Goal: Transaction & Acquisition: Purchase product/service

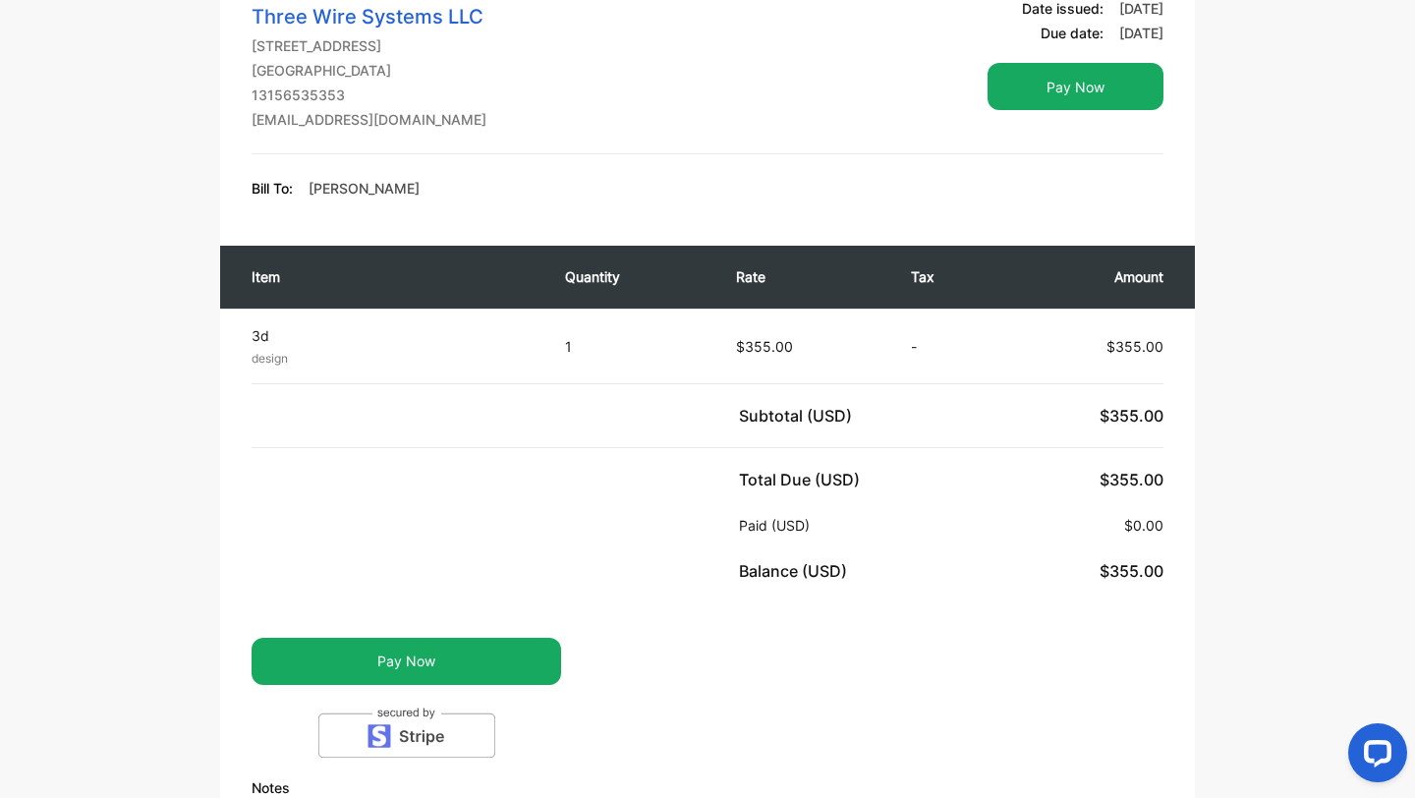
scroll to position [470, 0]
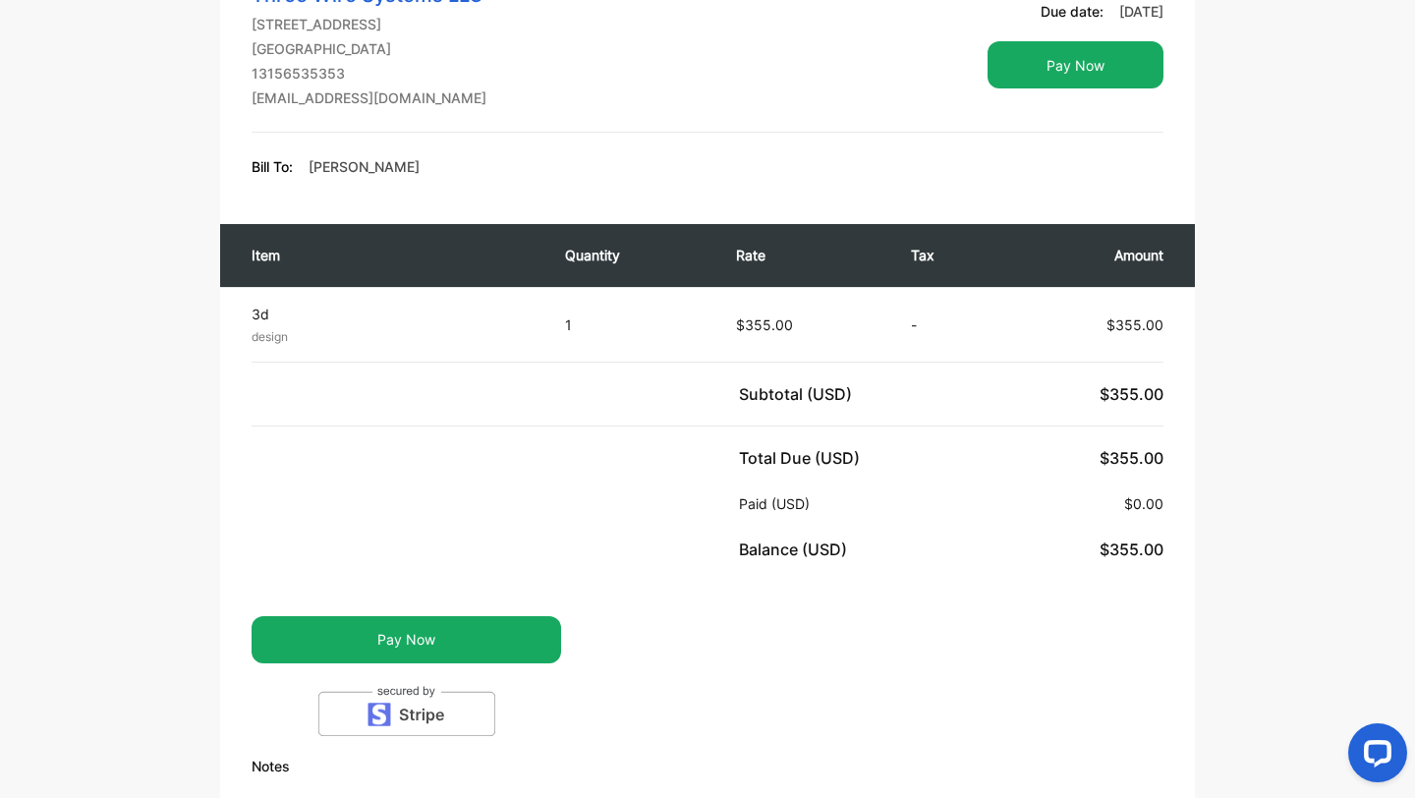
click at [368, 564] on div "Item Quantity Rate Tax Amount 3d design Unit price: $355.00 1 $355.00 - $355.00…" at bounding box center [707, 392] width 975 height 376
click at [388, 640] on button "Pay Now" at bounding box center [407, 639] width 310 height 47
click at [389, 644] on button "Pay Now" at bounding box center [407, 639] width 310 height 47
click at [364, 635] on button "Pay Now" at bounding box center [407, 639] width 310 height 47
click at [365, 645] on button "Pay Now" at bounding box center [407, 639] width 310 height 47
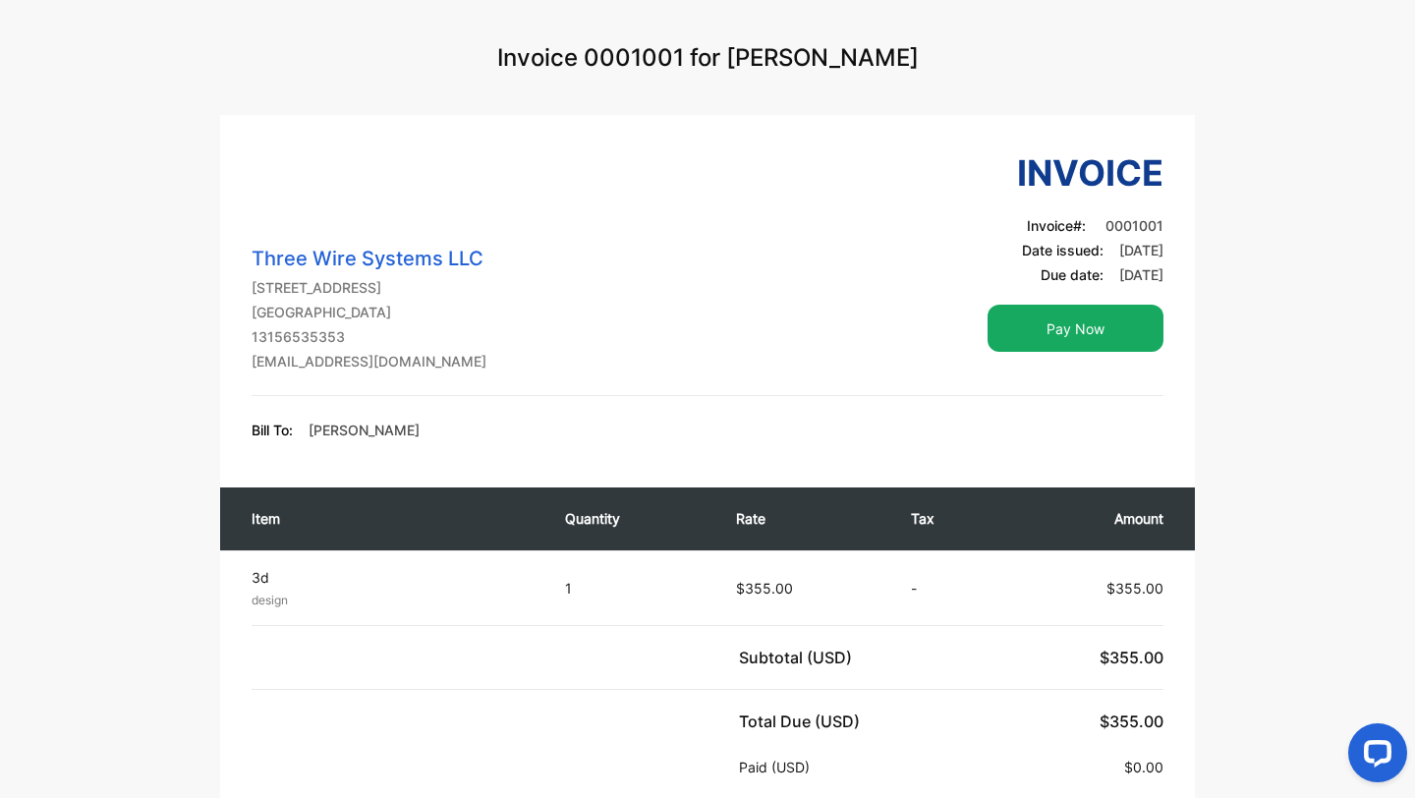
scroll to position [0, 0]
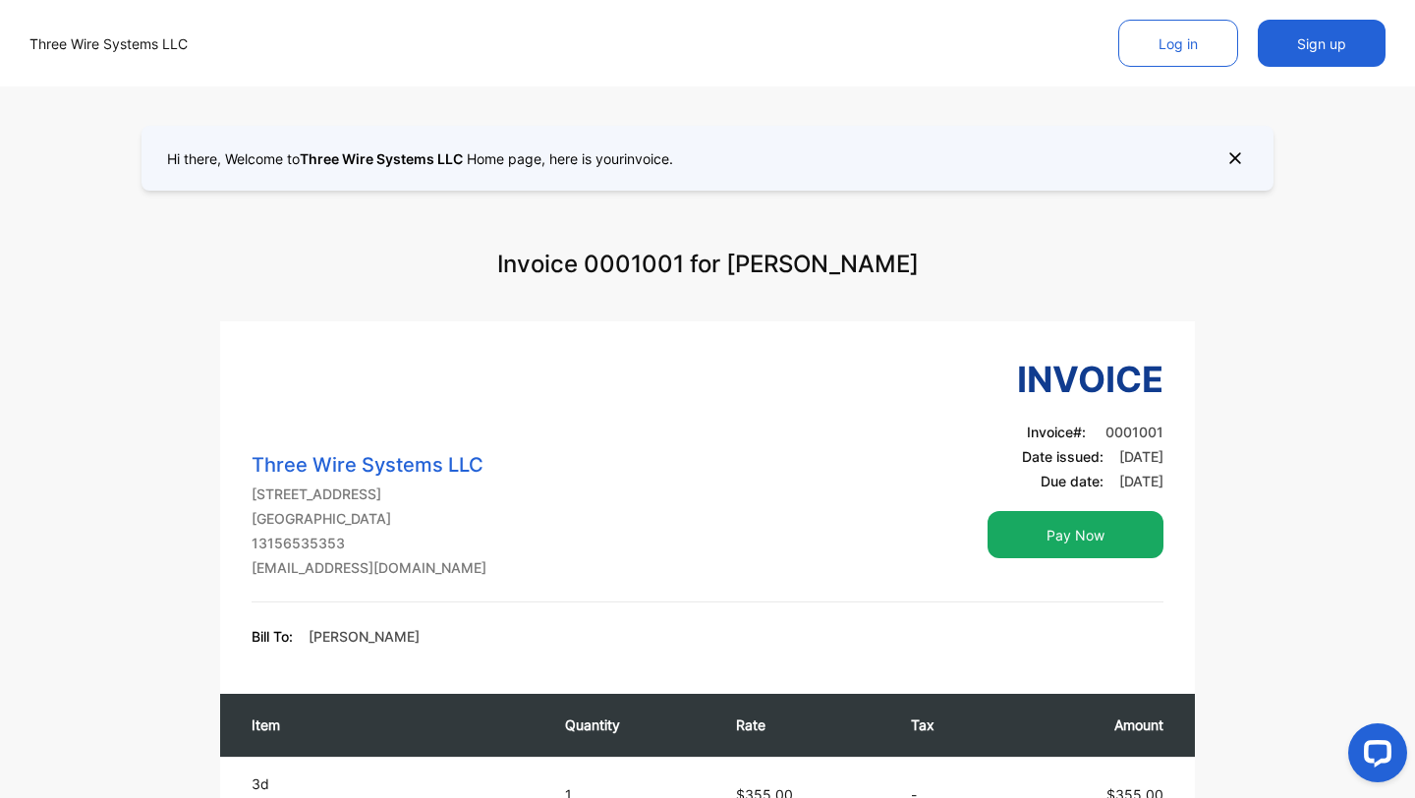
click at [1049, 528] on button "Pay Now" at bounding box center [1076, 534] width 176 height 47
click at [1033, 536] on button "Pay Now" at bounding box center [1076, 534] width 176 height 47
click at [1035, 543] on button "Pay Now" at bounding box center [1076, 534] width 176 height 47
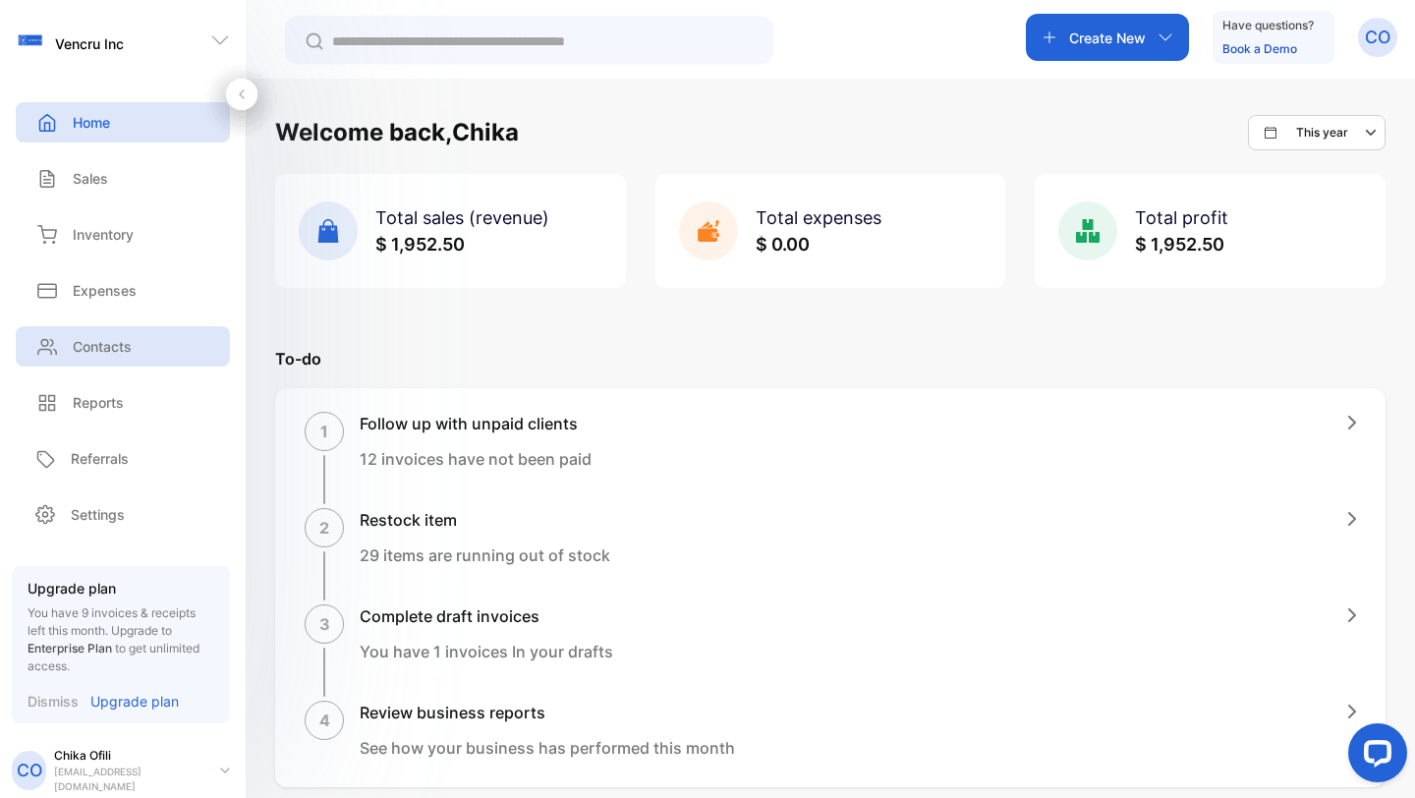
click at [111, 350] on p "Contacts" at bounding box center [102, 346] width 59 height 21
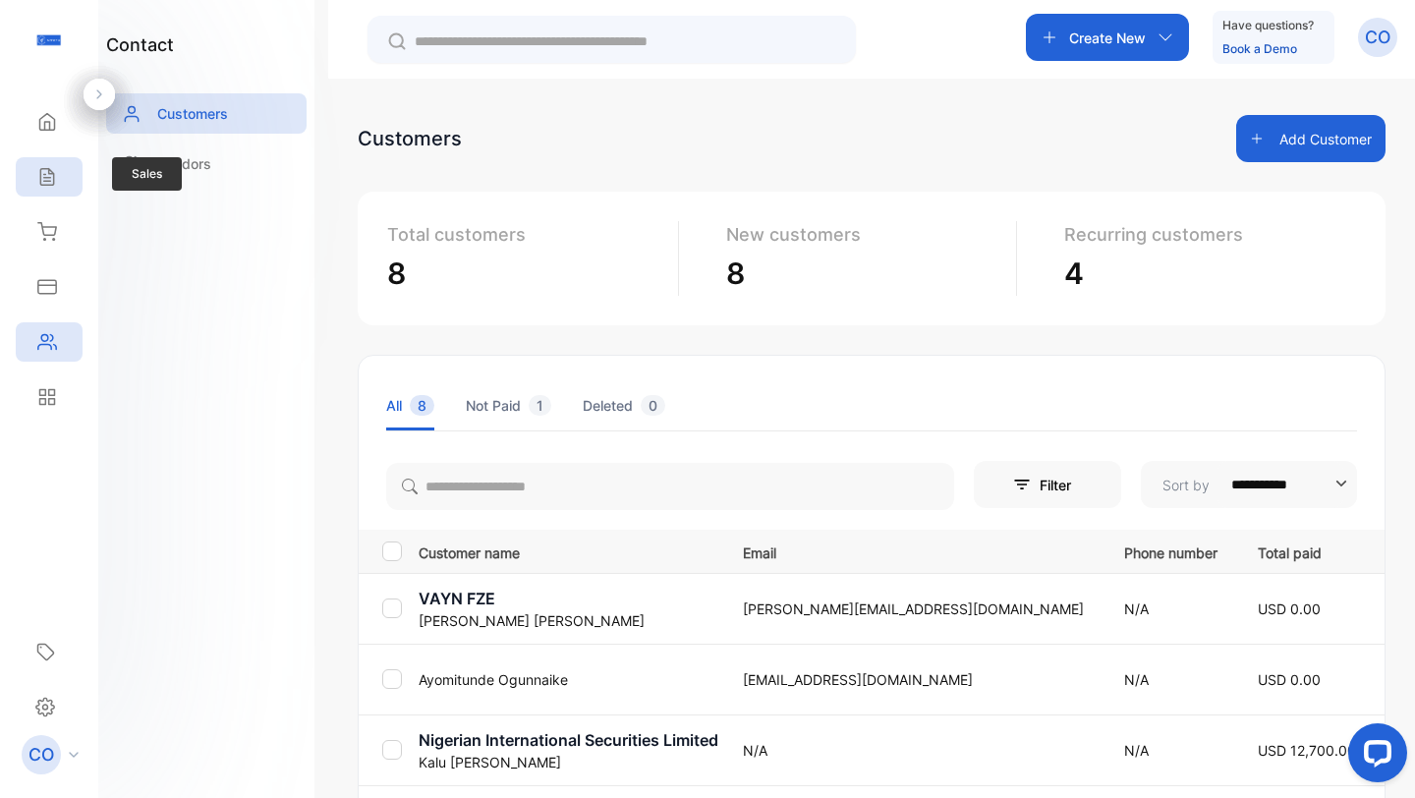
click at [64, 175] on div "Sales" at bounding box center [49, 176] width 67 height 39
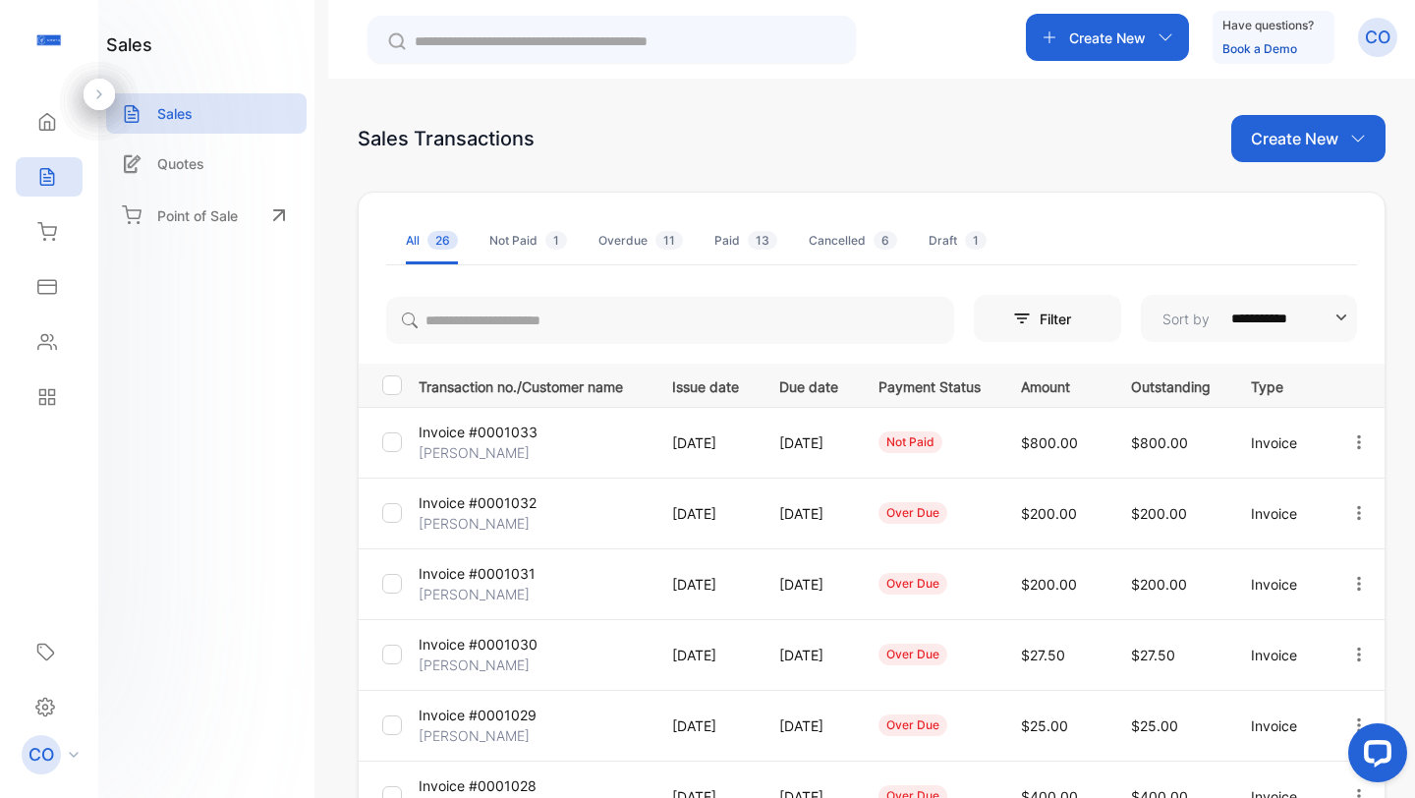
click at [1234, 138] on div "Create New" at bounding box center [1308, 138] width 154 height 47
click at [1326, 418] on td "Invoice" at bounding box center [1276, 442] width 98 height 71
click at [612, 444] on td "Invoice #0001033 Kalu Okorie" at bounding box center [530, 442] width 238 height 71
click at [563, 435] on td "Invoice #0001033 Kalu Okorie" at bounding box center [530, 442] width 238 height 71
click at [497, 429] on p "Invoice #0001033" at bounding box center [478, 432] width 119 height 21
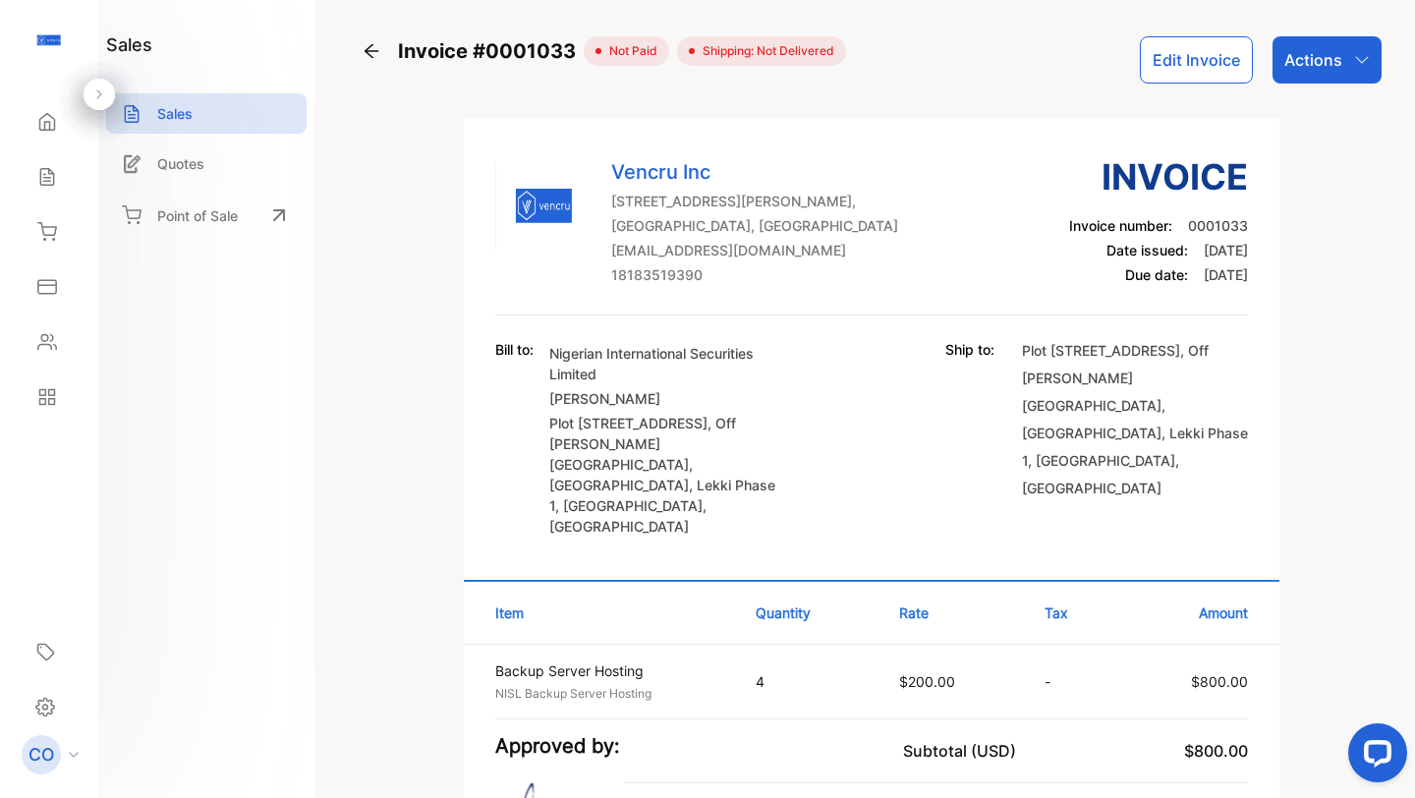
click at [1294, 67] on p "Actions" at bounding box center [1313, 60] width 58 height 24
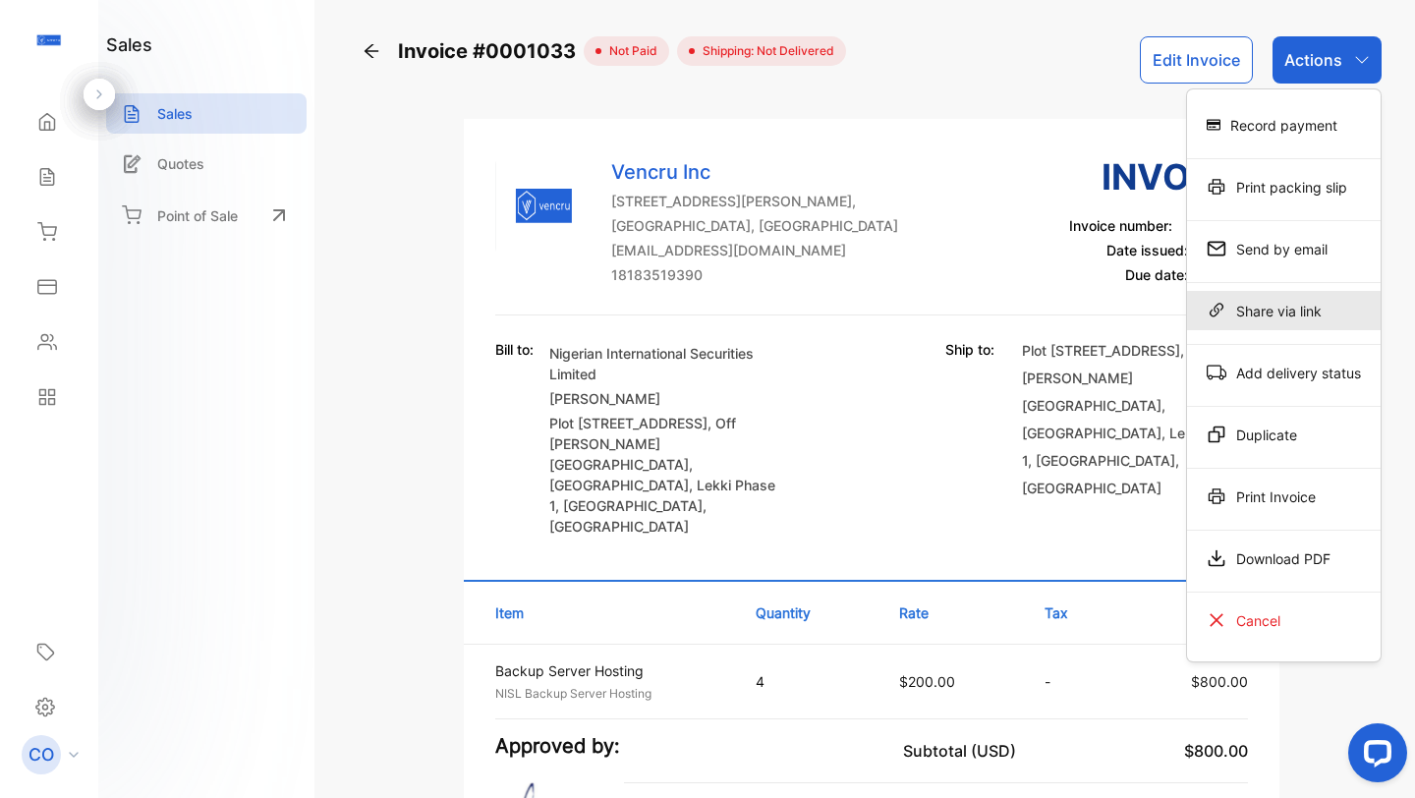
click at [1242, 315] on div "Share via link" at bounding box center [1284, 310] width 194 height 39
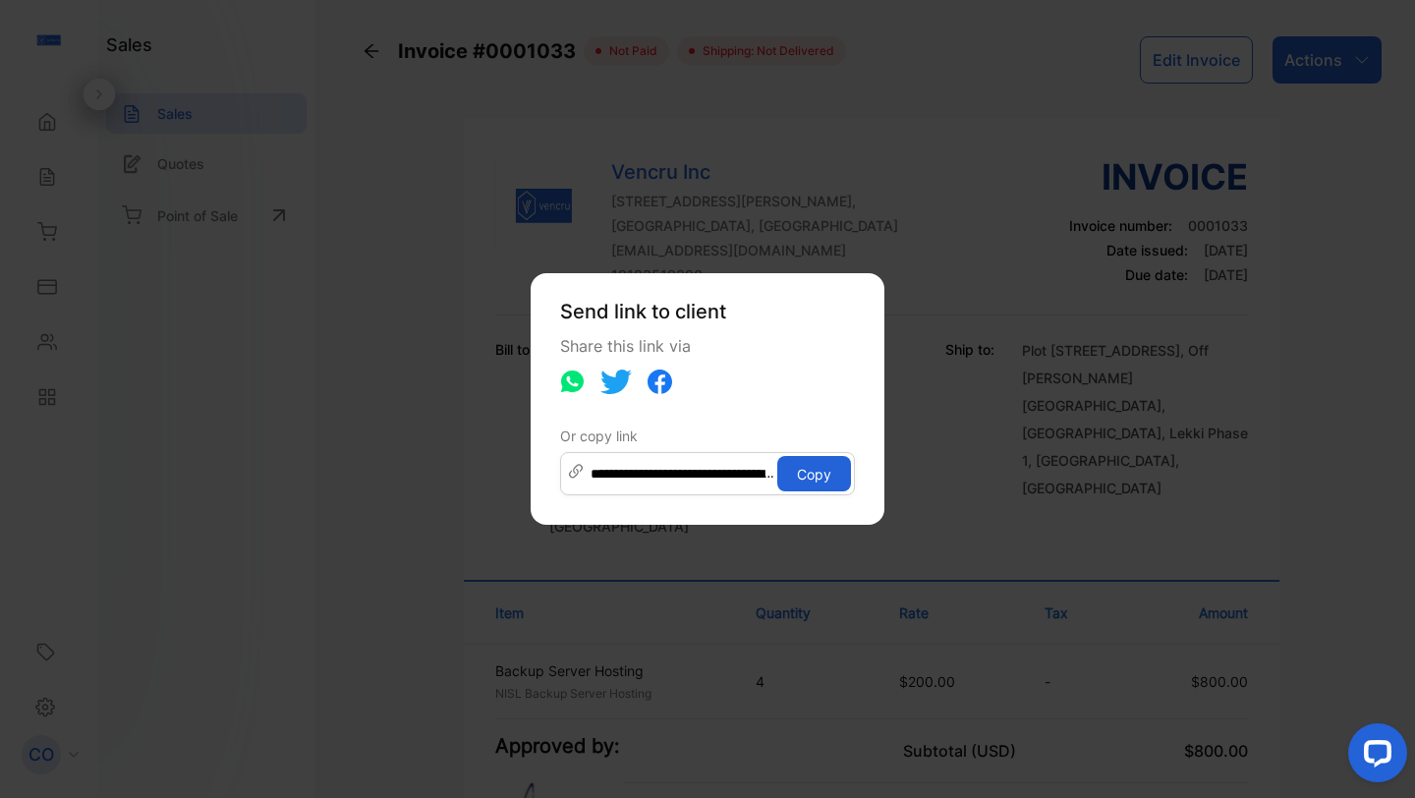
click at [828, 470] on button "Copy" at bounding box center [814, 473] width 74 height 35
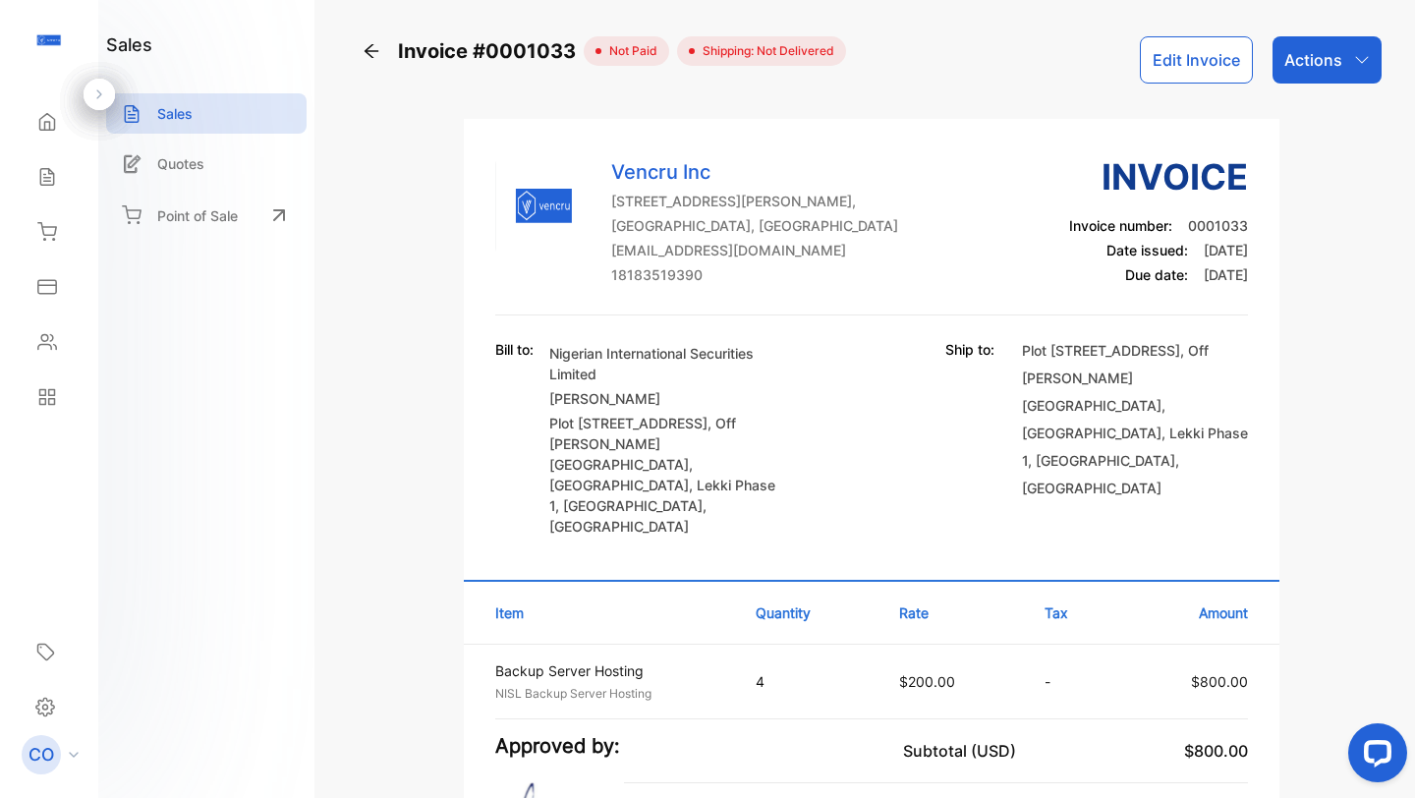
click at [376, 59] on icon at bounding box center [372, 51] width 20 height 20
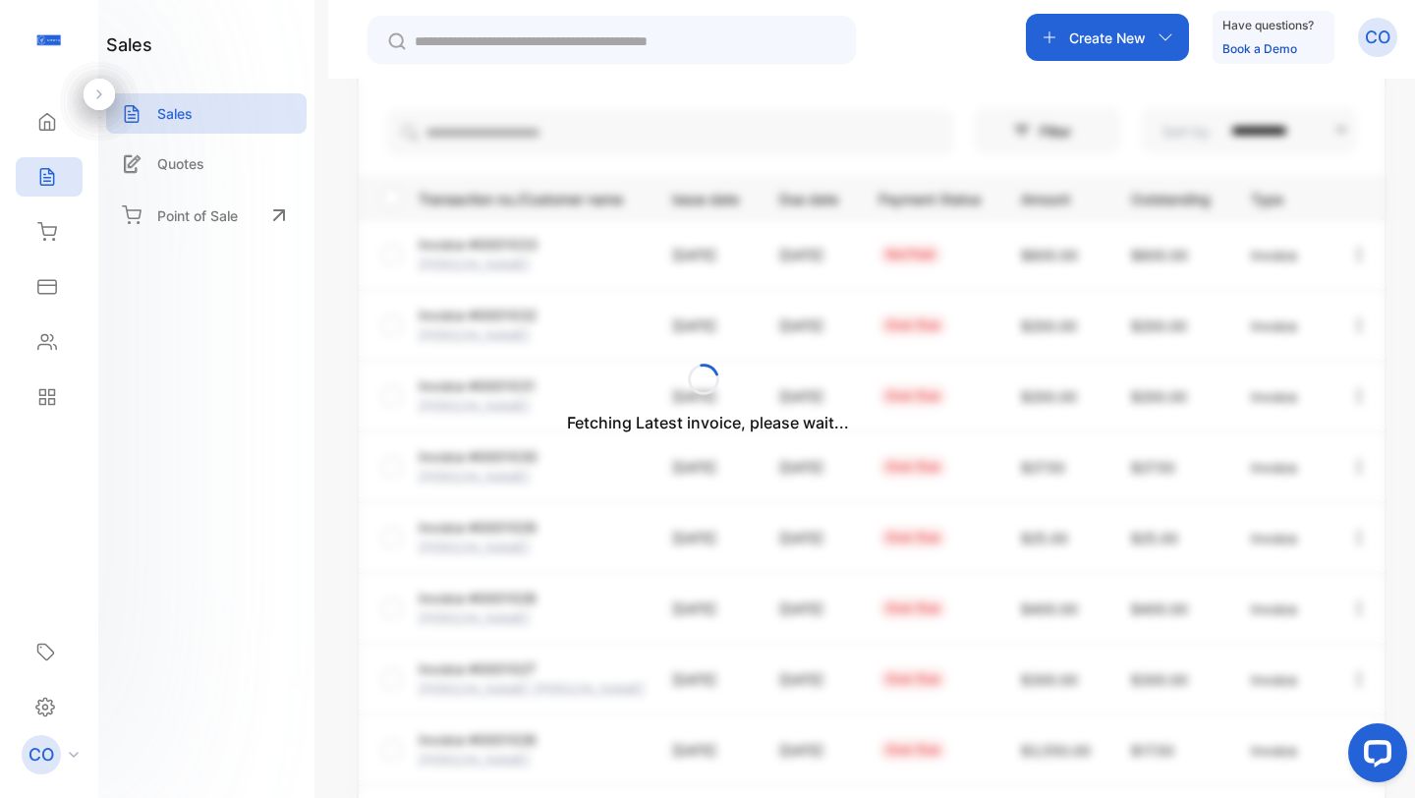
scroll to position [419, 0]
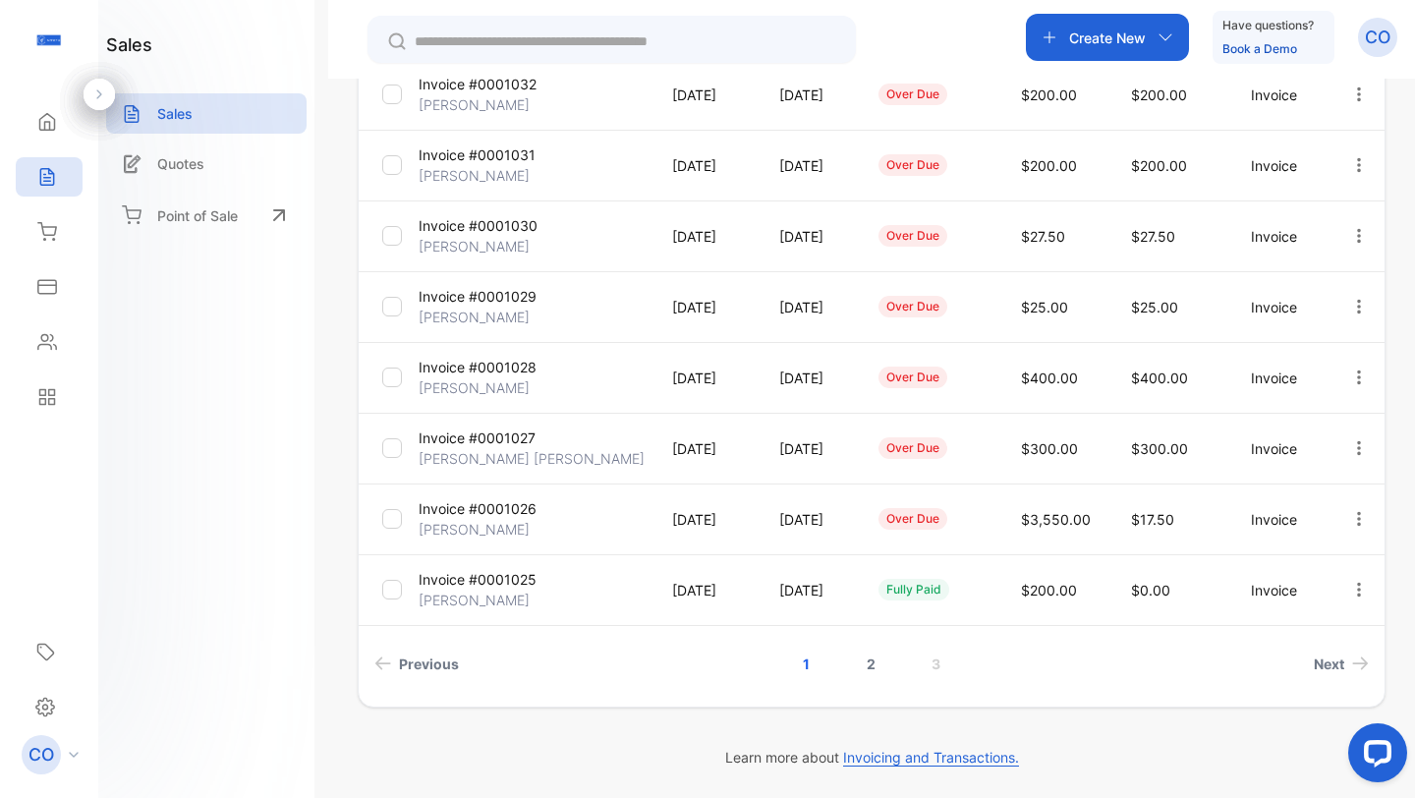
click at [862, 664] on link "2" at bounding box center [871, 664] width 56 height 36
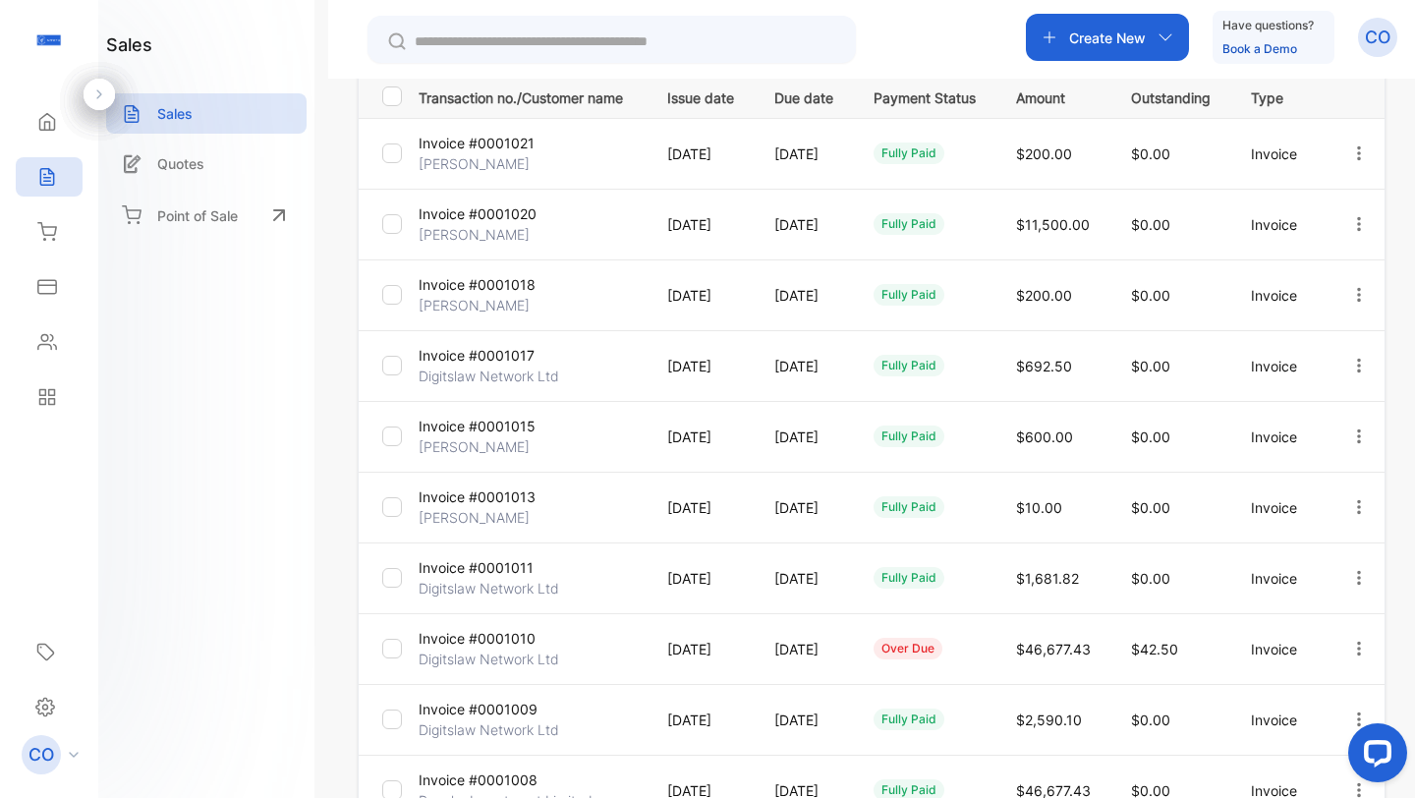
scroll to position [489, 0]
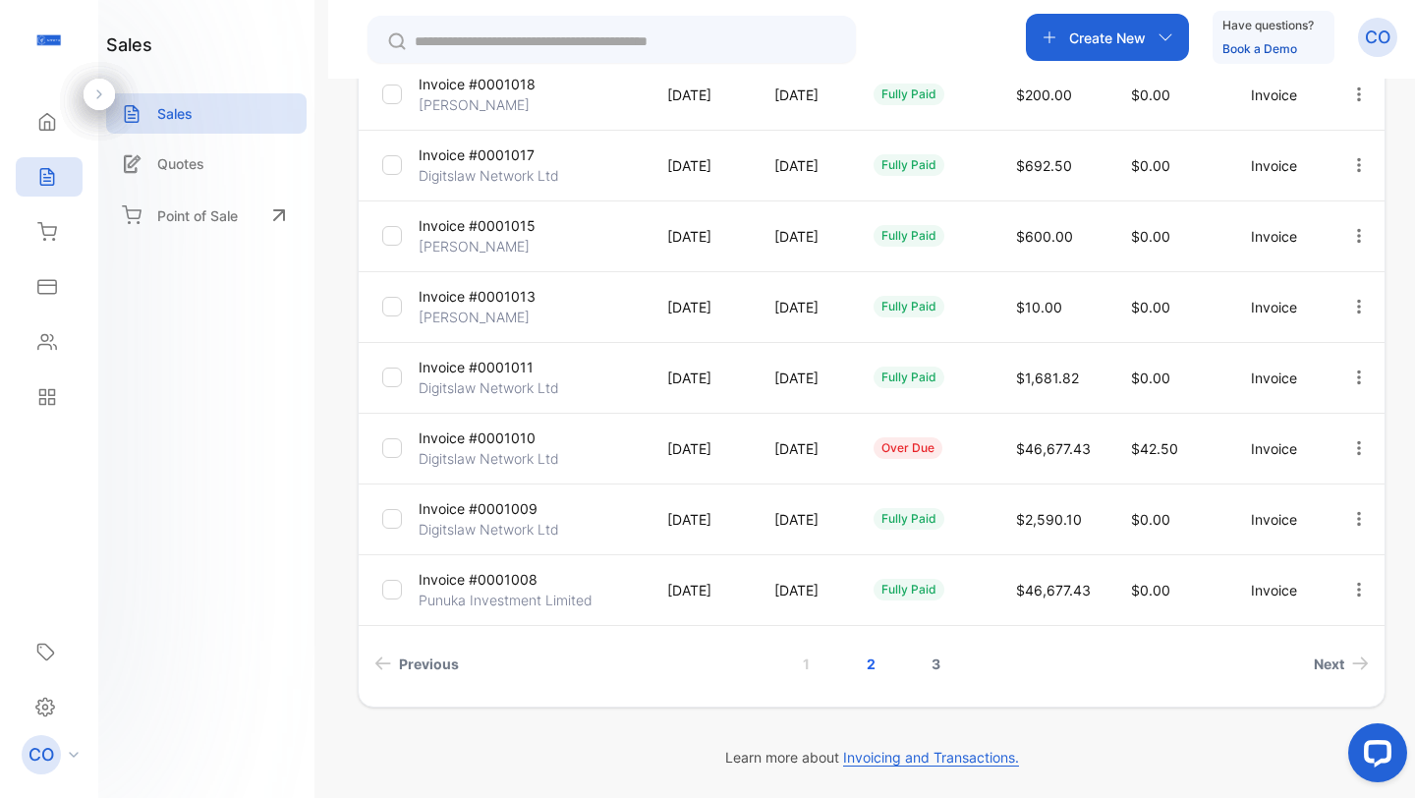
click at [925, 657] on link "3" at bounding box center [936, 664] width 56 height 36
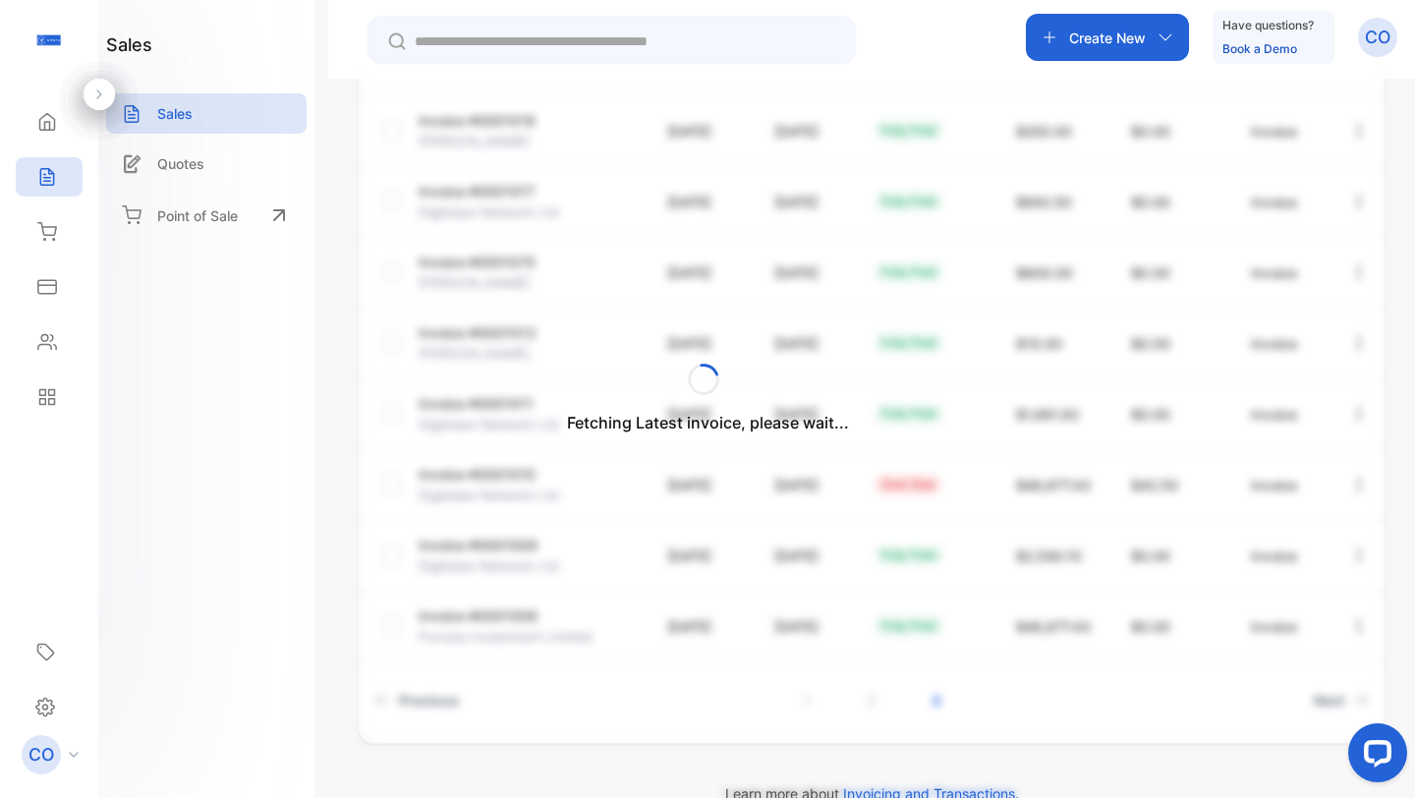
scroll to position [206, 0]
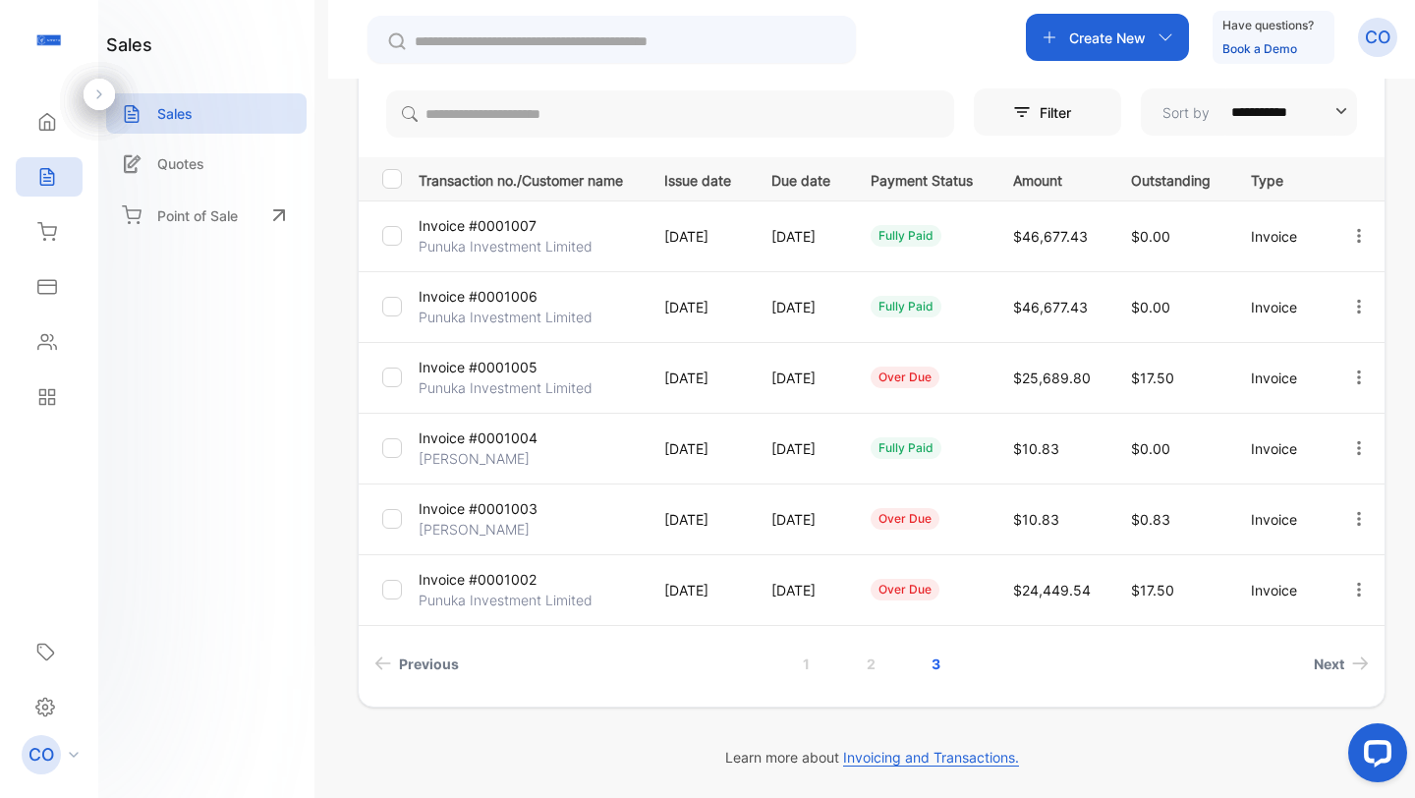
click at [507, 591] on p "Punuka Investment Limited" at bounding box center [506, 600] width 174 height 21
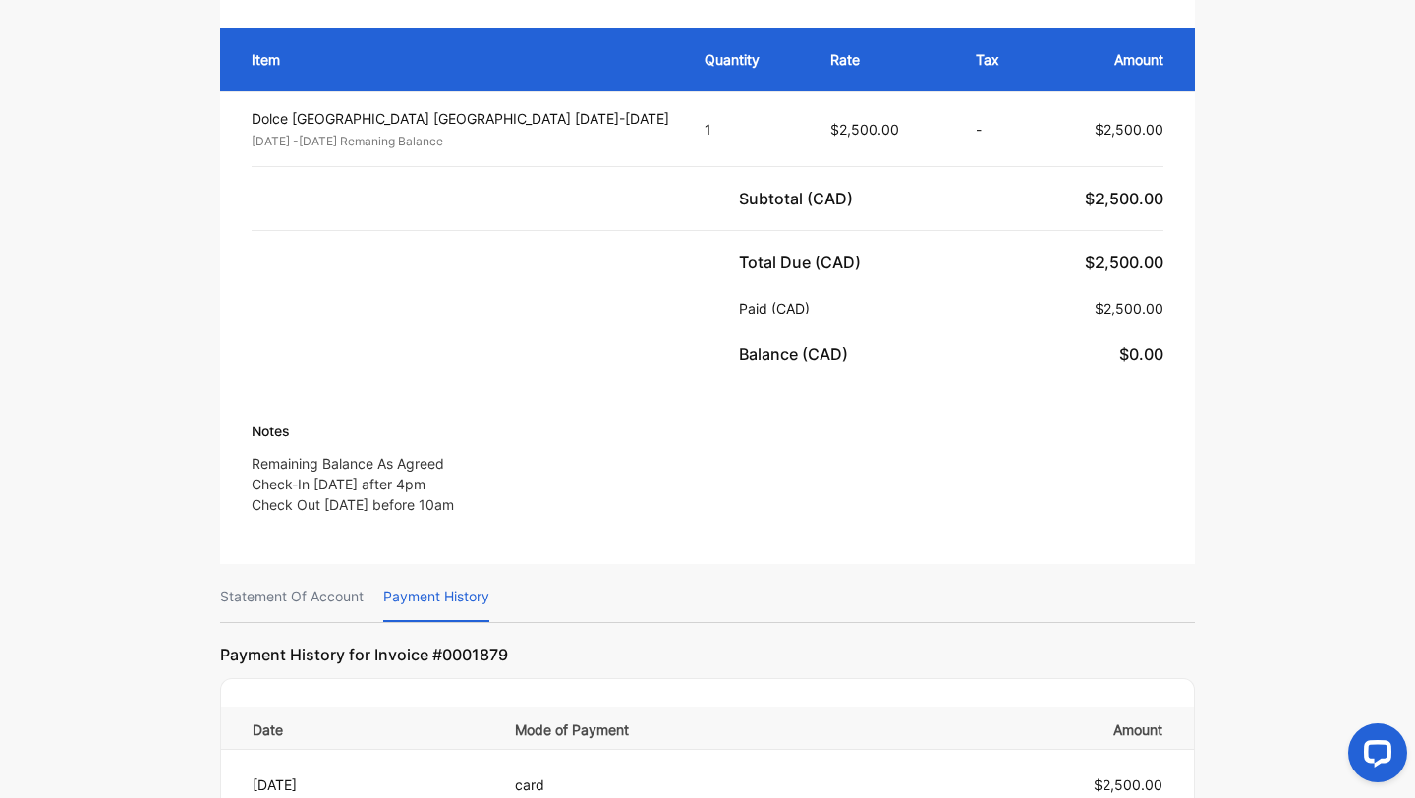
scroll to position [919, 0]
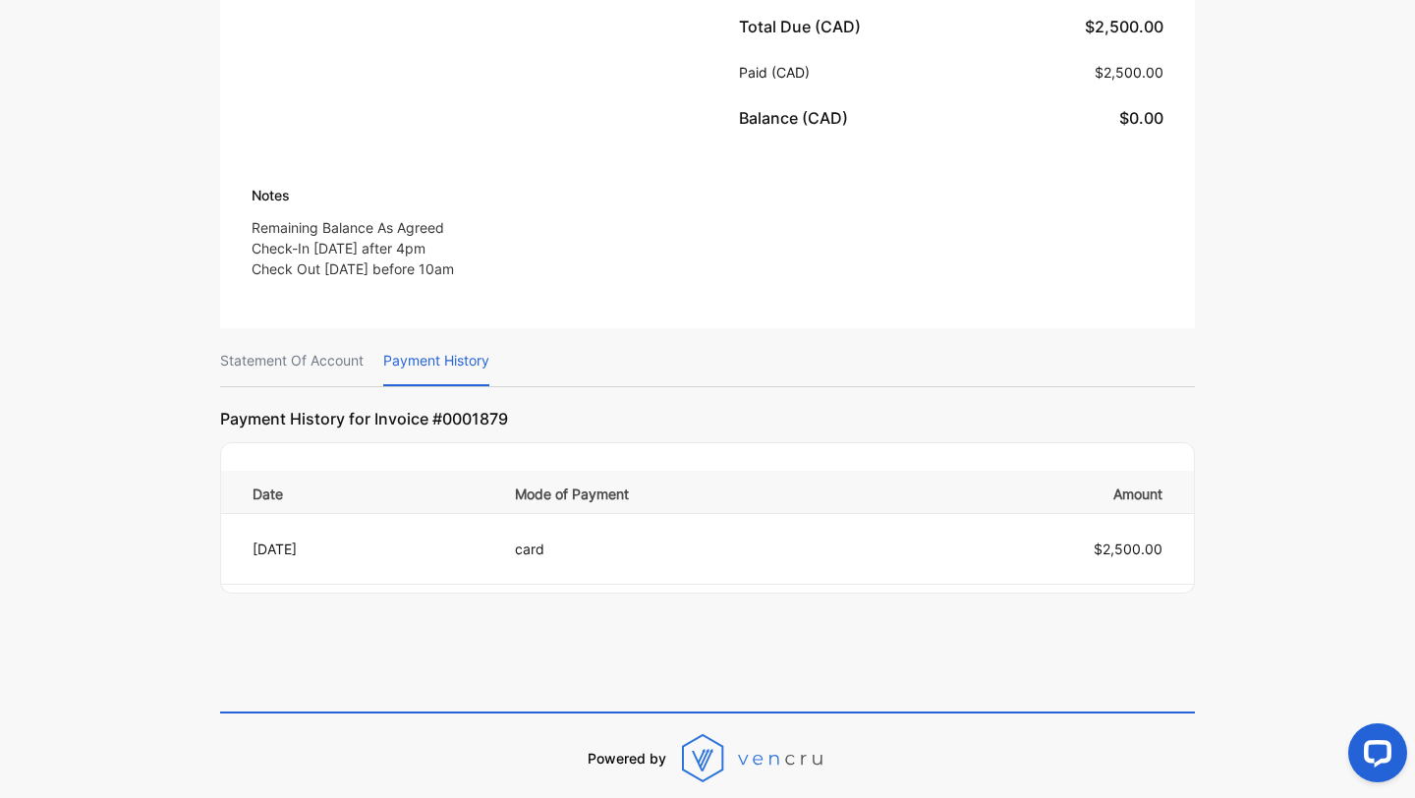
click at [344, 343] on p "Statement Of Account" at bounding box center [291, 361] width 143 height 50
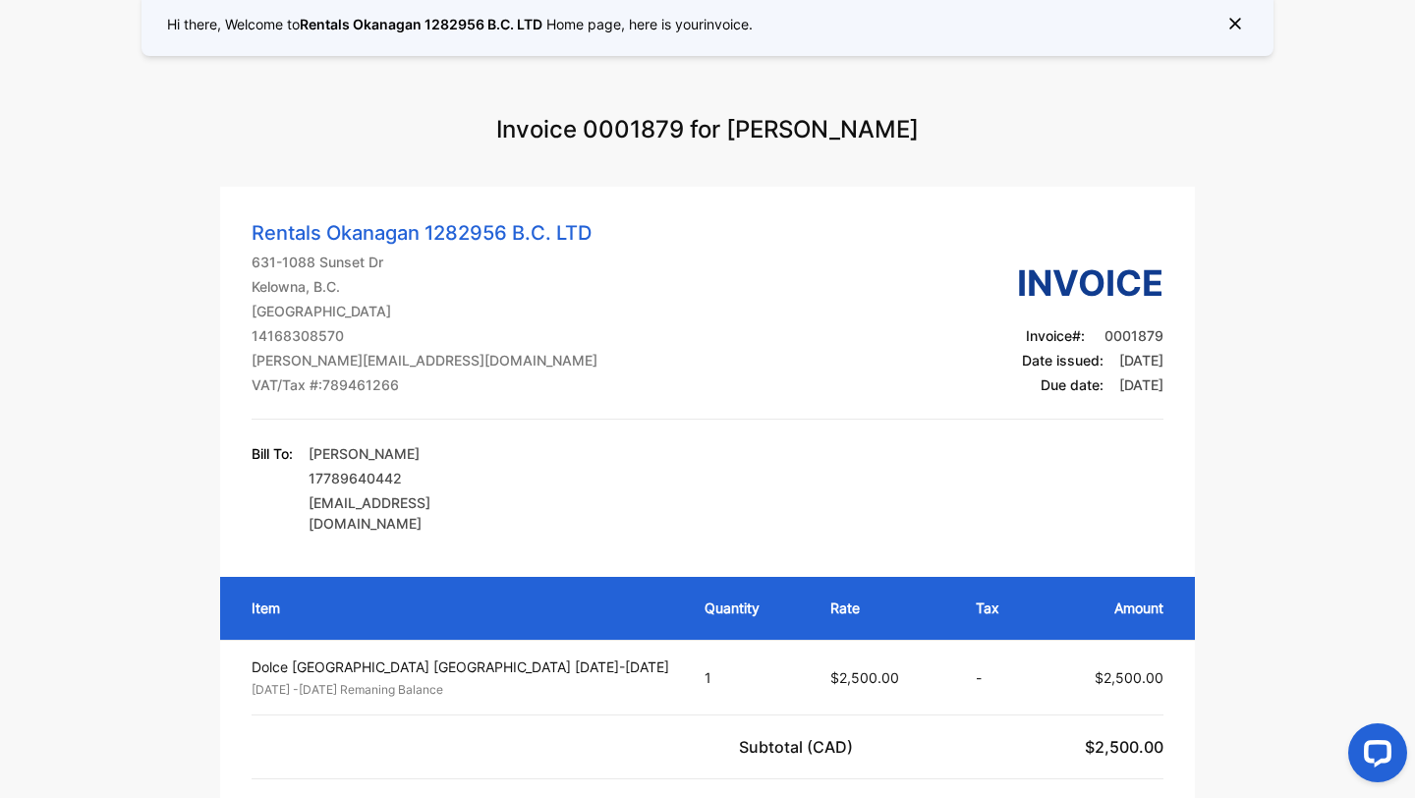
scroll to position [0, 0]
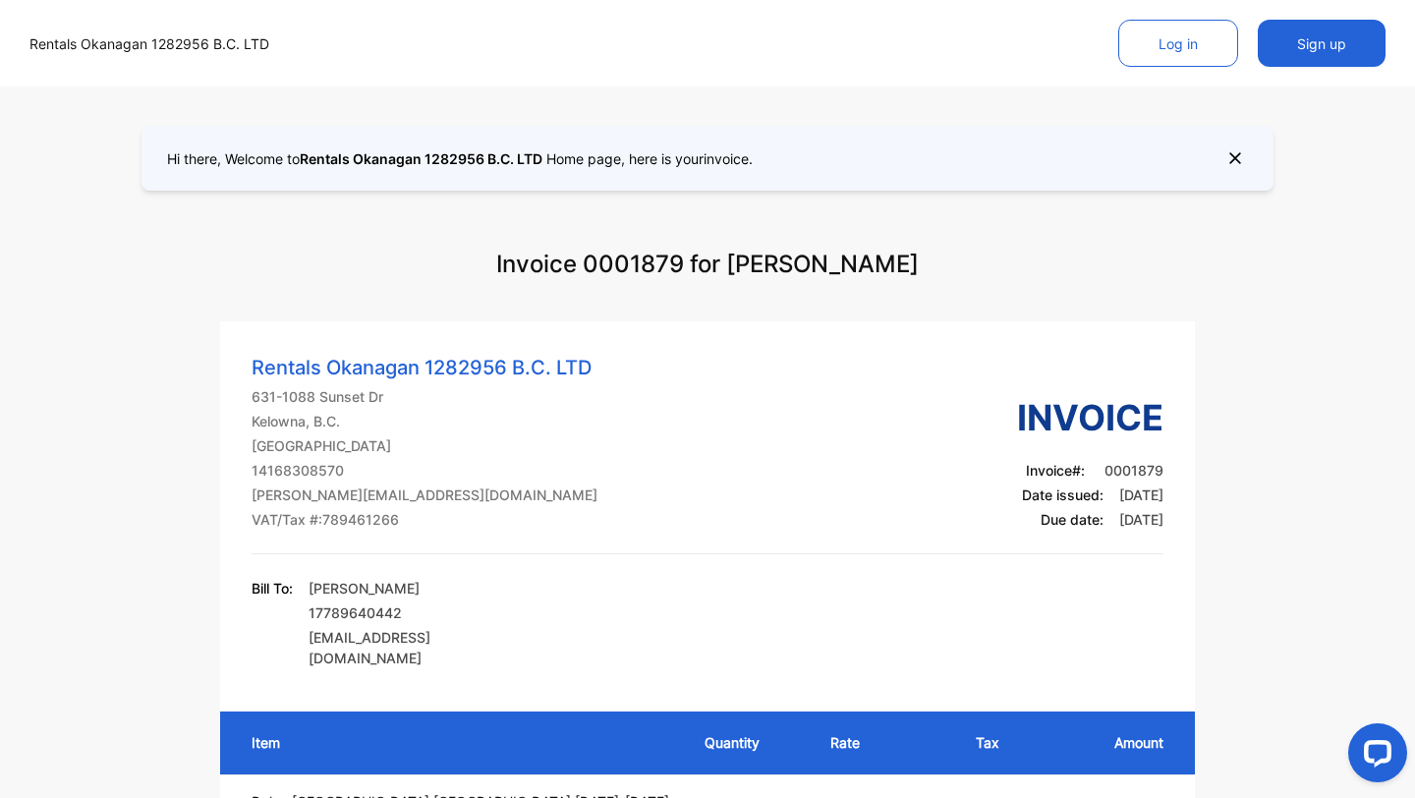
click at [488, 455] on p "Canada" at bounding box center [425, 445] width 346 height 21
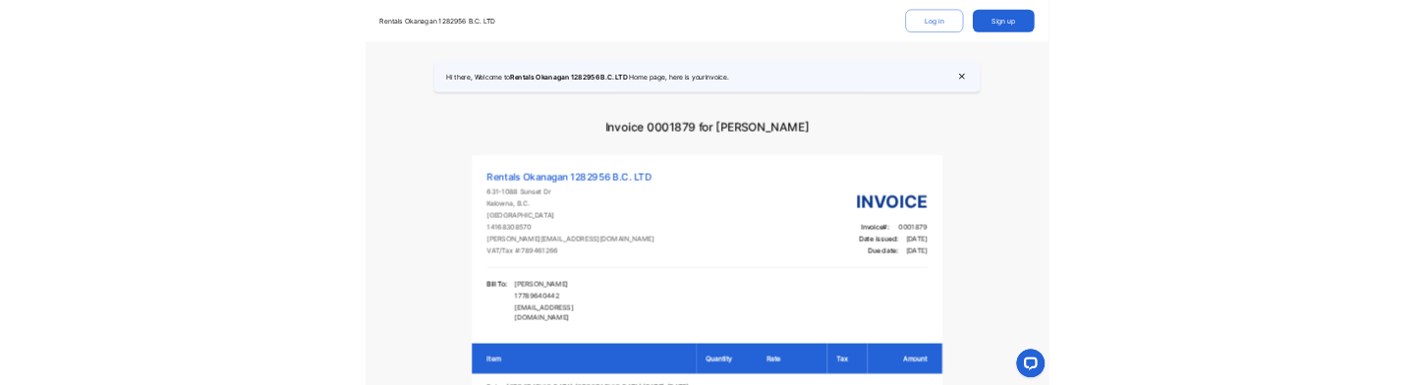
scroll to position [61, 0]
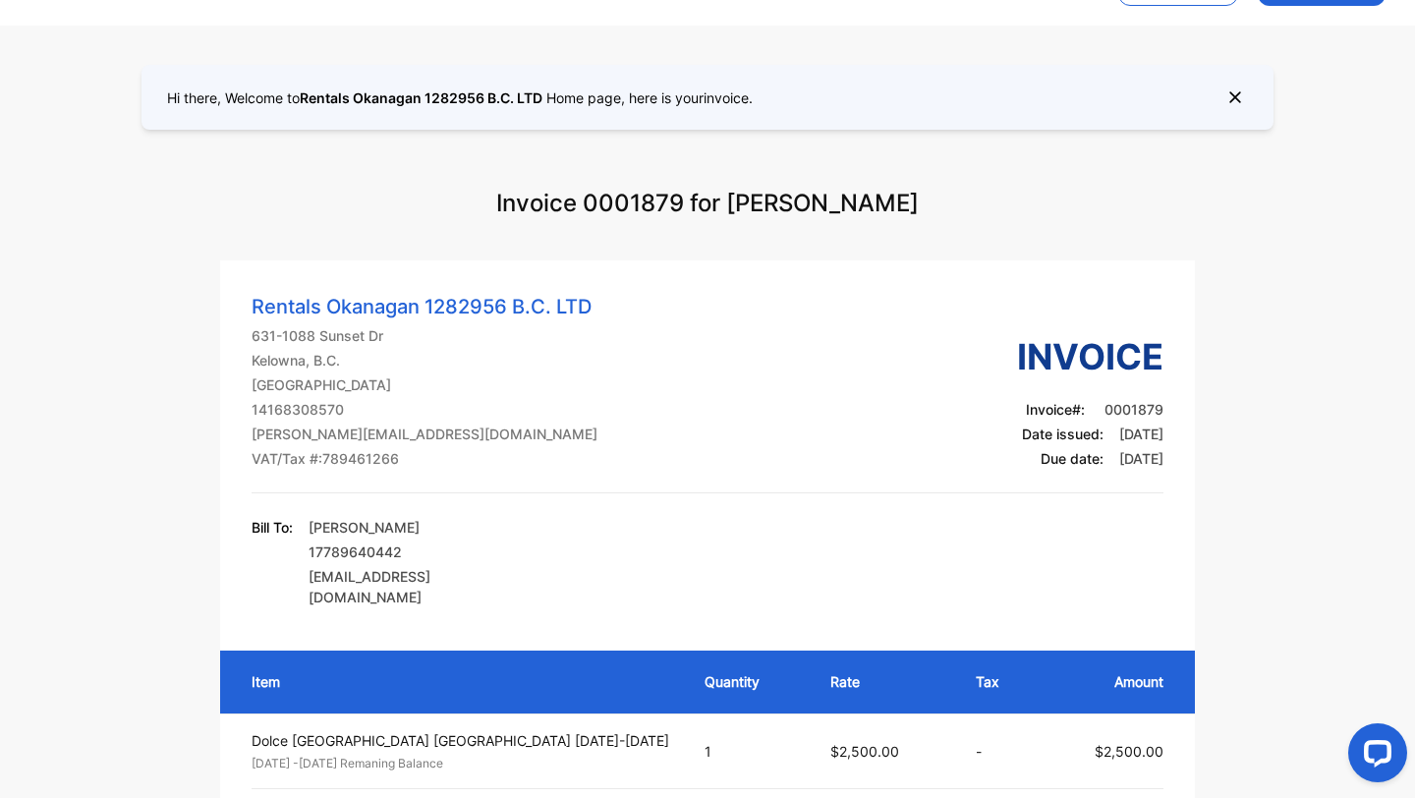
click at [959, 172] on div "Invoice 0001879 for Janelle Apsassin" at bounding box center [707, 203] width 1218 height 75
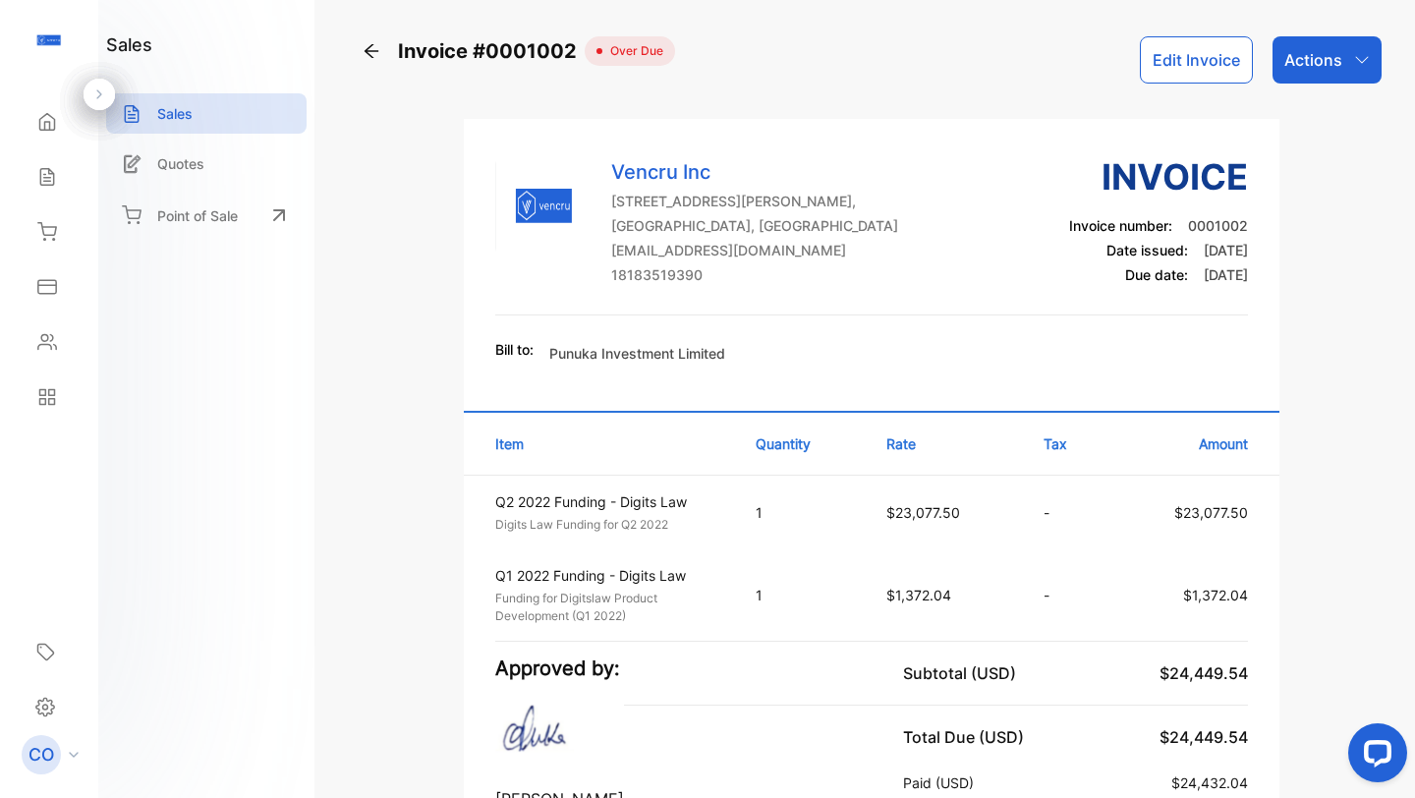
scroll to position [807, 0]
